Goal: Transaction & Acquisition: Download file/media

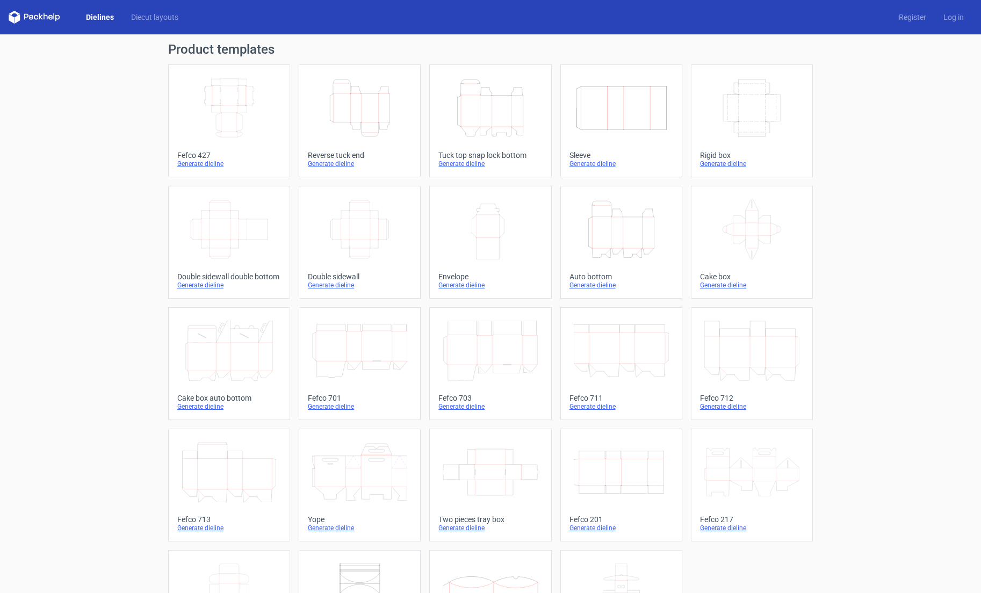
click at [498, 112] on icon "Height Depth Width" at bounding box center [490, 108] width 95 height 60
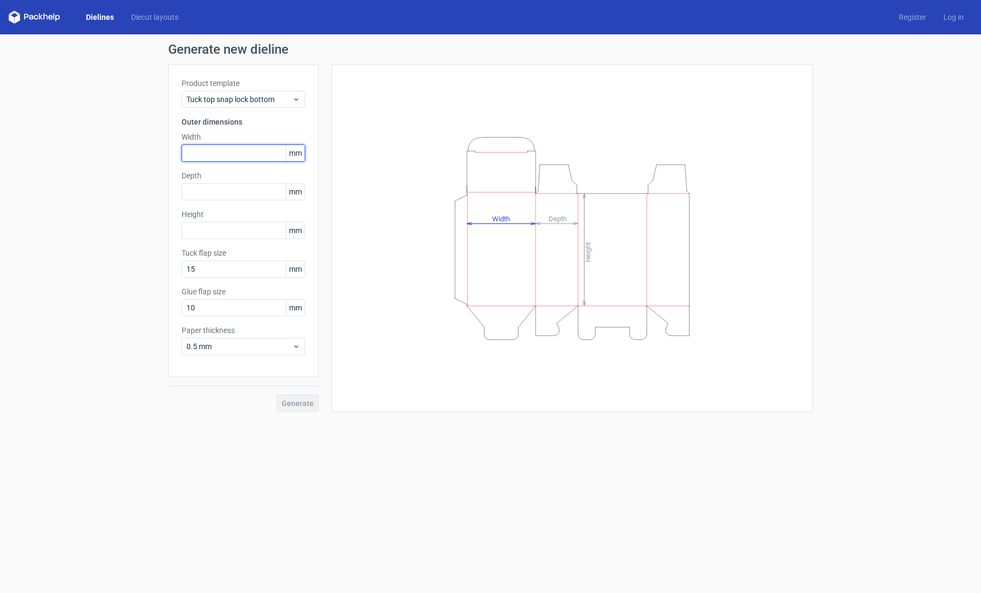
click at [243, 153] on input "text" at bounding box center [244, 153] width 124 height 17
type input "105"
type input "125"
click at [285, 410] on button "Generate" at bounding box center [298, 403] width 42 height 17
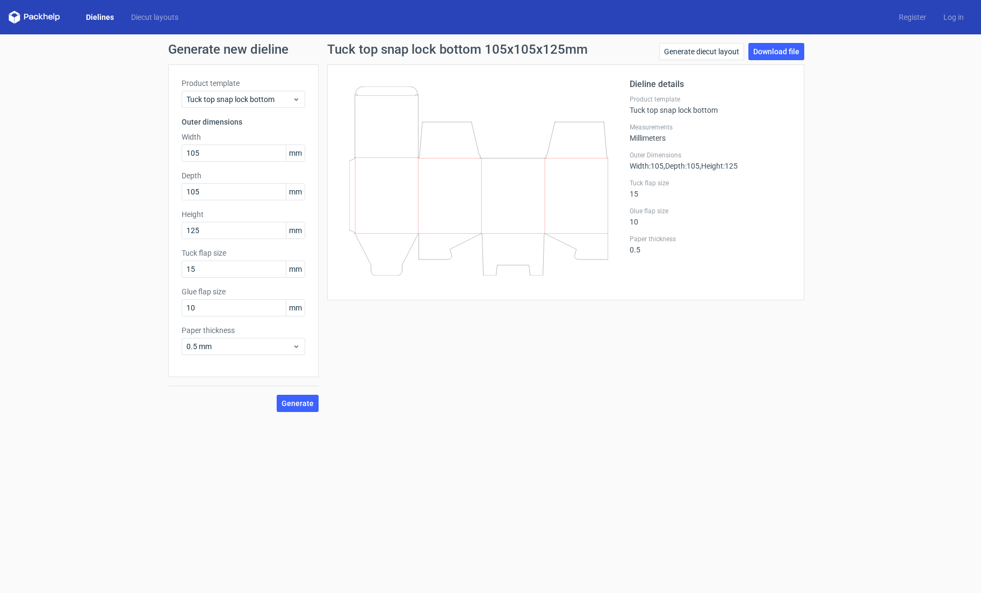
click at [112, 15] on link "Dielines" at bounding box center [99, 17] width 45 height 11
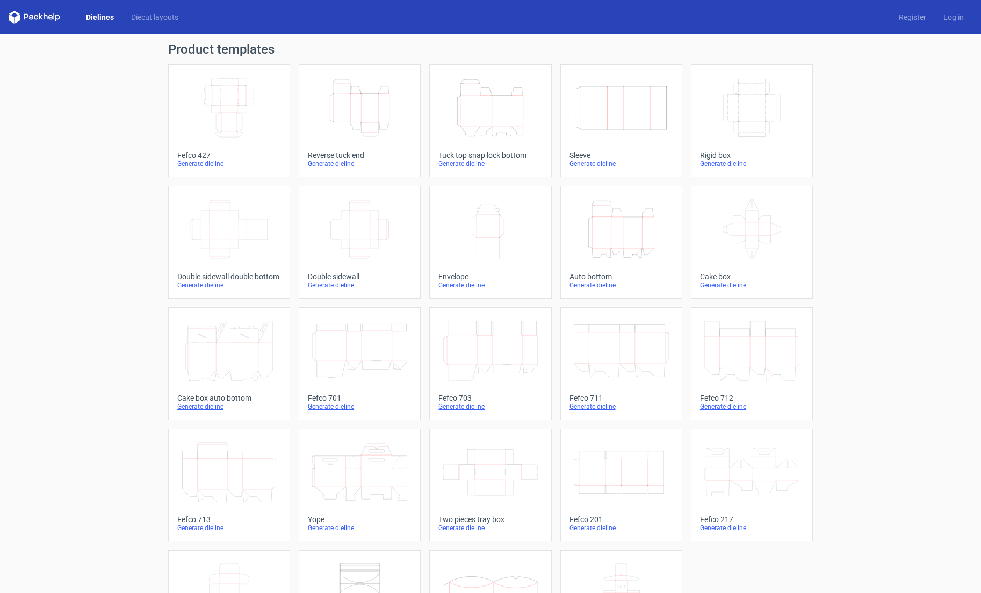
click at [521, 121] on icon "Height Depth Width" at bounding box center [490, 108] width 95 height 60
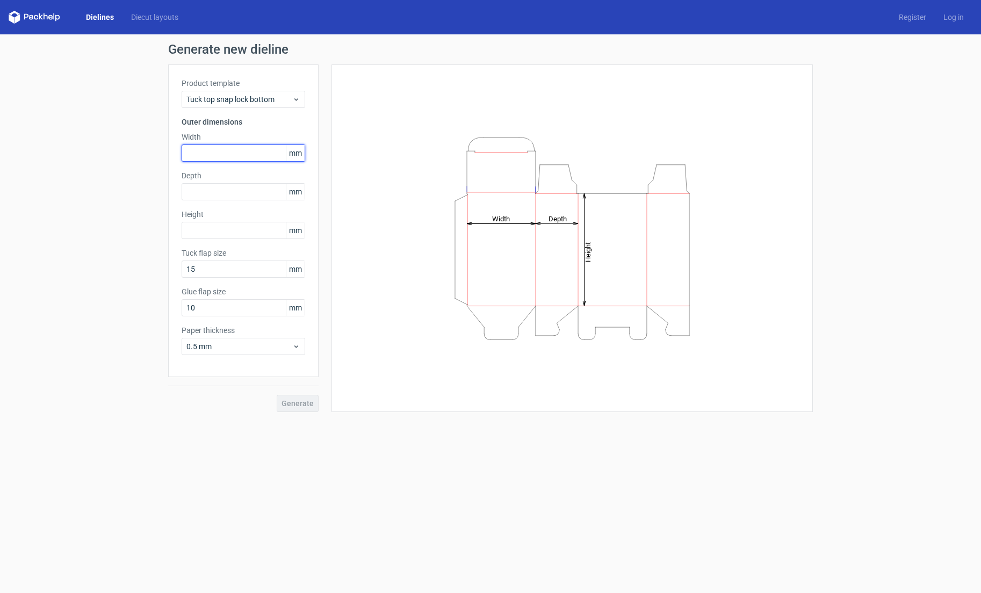
click at [227, 153] on input "text" at bounding box center [244, 153] width 124 height 17
type input "105"
type input "125"
click at [273, 399] on div "Generate" at bounding box center [243, 394] width 150 height 35
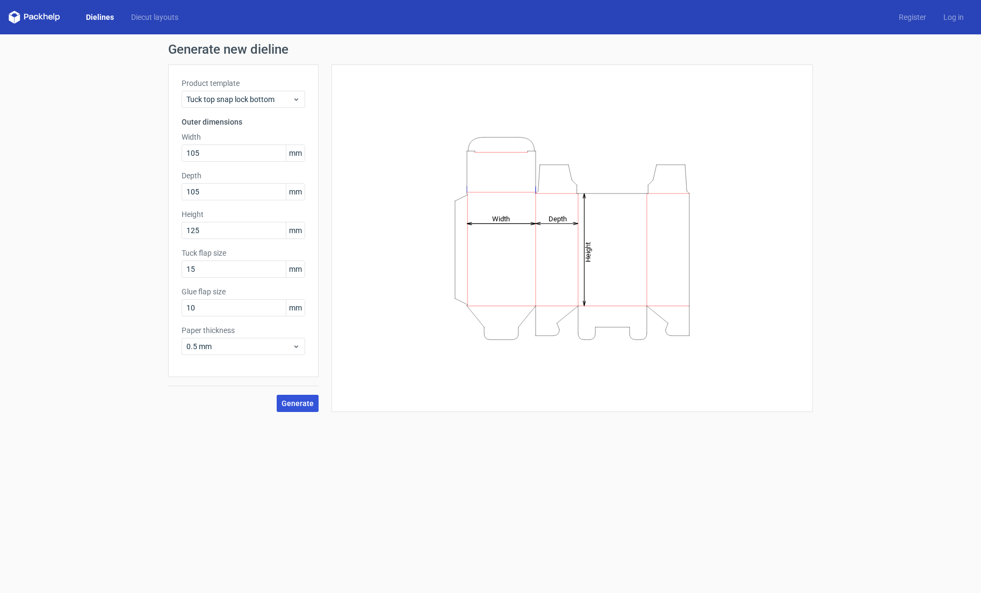
click at [304, 411] on button "Generate" at bounding box center [298, 403] width 42 height 17
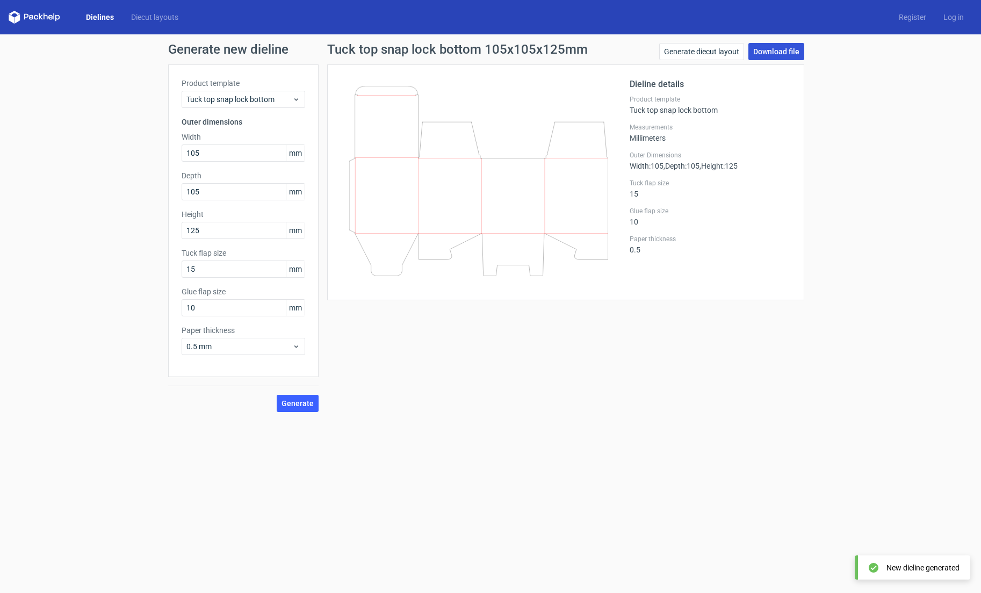
click at [763, 49] on link "Download file" at bounding box center [777, 51] width 56 height 17
